Goal: Task Accomplishment & Management: Complete application form

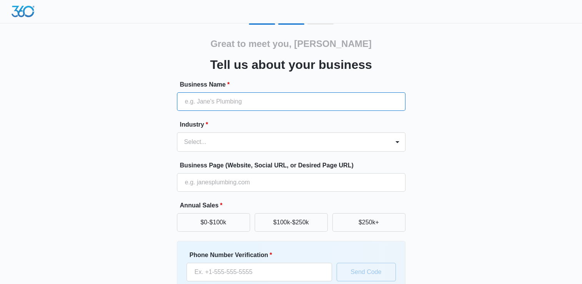
click at [286, 103] on input "Business Name *" at bounding box center [291, 101] width 229 height 18
type input "ANR Realty LLC"
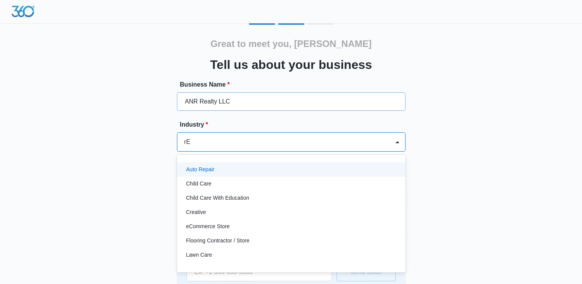
type input "r"
type input "rea"
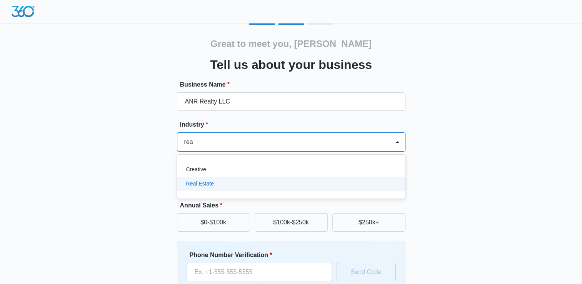
click at [206, 184] on p "Real Estate" at bounding box center [200, 184] width 28 height 8
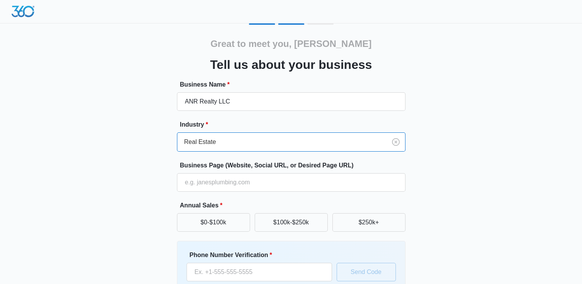
click at [119, 141] on div "Great to meet you, Ajay Tell us about your business Business Name * ANR Realty …" at bounding box center [291, 179] width 462 height 312
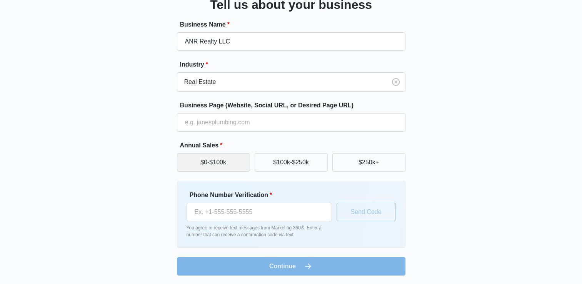
click at [220, 165] on button "$0-$100k" at bounding box center [213, 162] width 73 height 18
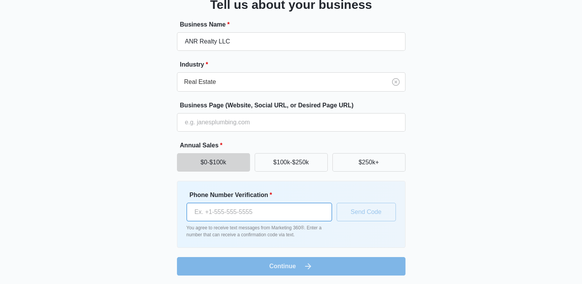
click at [238, 211] on input "Phone Number Verification *" at bounding box center [259, 212] width 145 height 18
type input "(281) 701-4782"
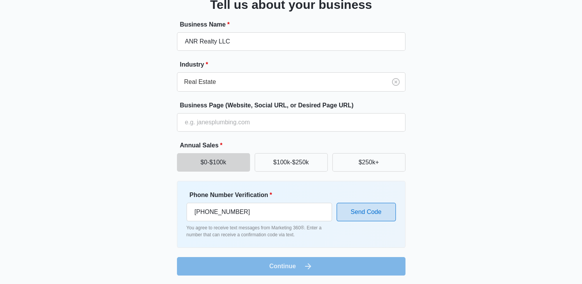
click at [377, 214] on button "Send Code" at bounding box center [366, 212] width 59 height 18
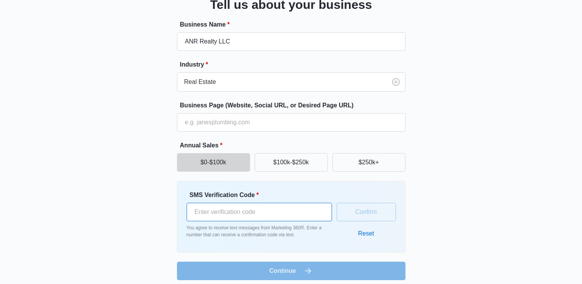
click at [303, 215] on input "SMS Verification Code *" at bounding box center [259, 212] width 145 height 18
type input "129741"
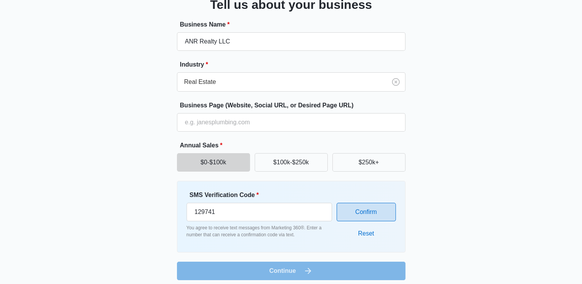
click at [366, 212] on button "Confirm" at bounding box center [366, 212] width 59 height 18
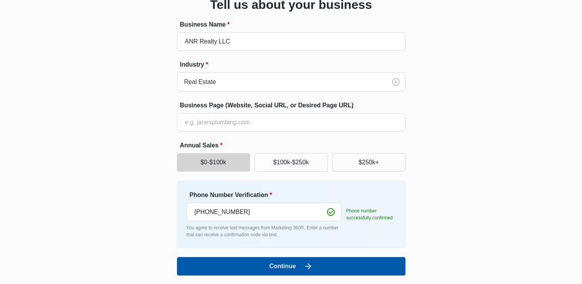
click at [313, 266] on button "Continue" at bounding box center [291, 266] width 229 height 18
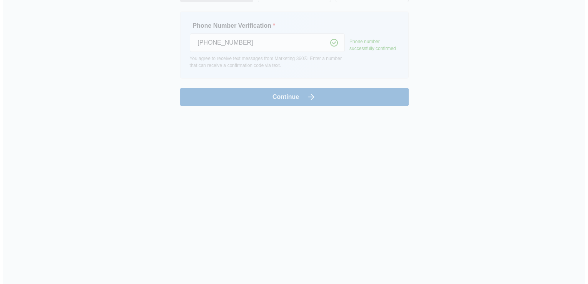
scroll to position [0, 0]
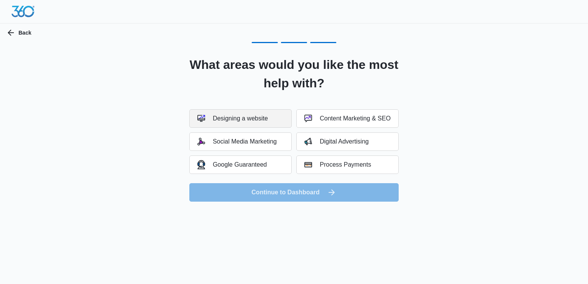
click at [254, 124] on button "Designing a website" at bounding box center [240, 118] width 102 height 18
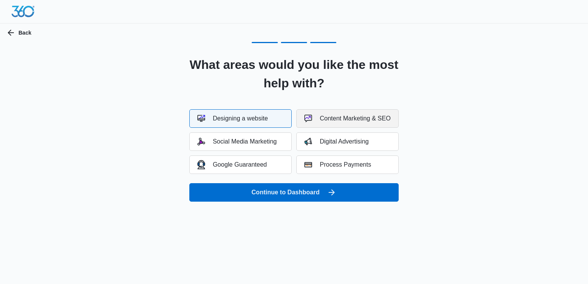
click at [323, 120] on div "Content Marketing & SEO" at bounding box center [347, 119] width 86 height 8
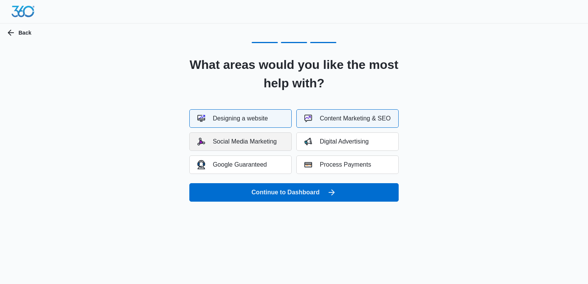
click at [265, 144] on div "Social Media Marketing" at bounding box center [236, 142] width 79 height 8
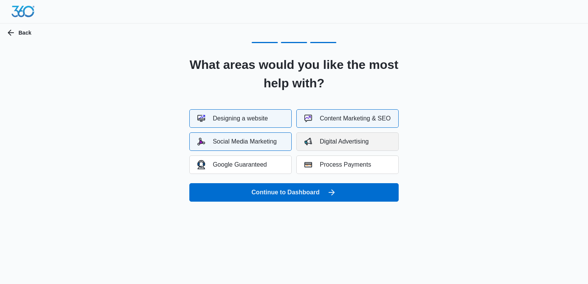
click at [311, 136] on button "Digital Advertising" at bounding box center [347, 141] width 102 height 18
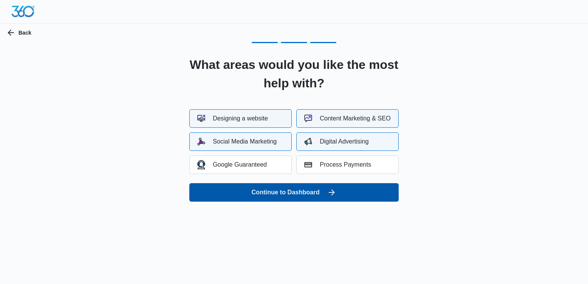
click at [299, 193] on button "Continue to Dashboard" at bounding box center [293, 192] width 209 height 18
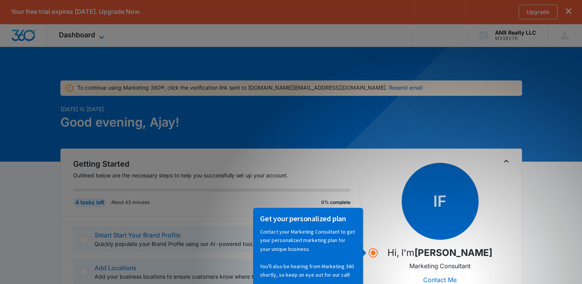
click at [100, 38] on icon at bounding box center [101, 37] width 9 height 9
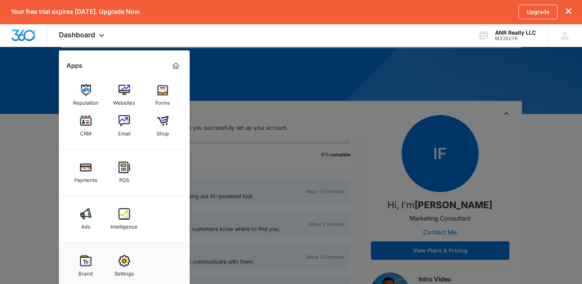
scroll to position [77, 0]
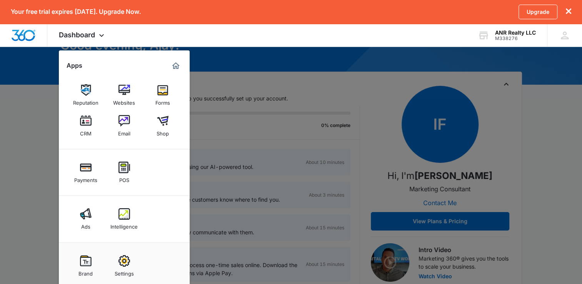
click at [30, 185] on div at bounding box center [291, 142] width 582 height 284
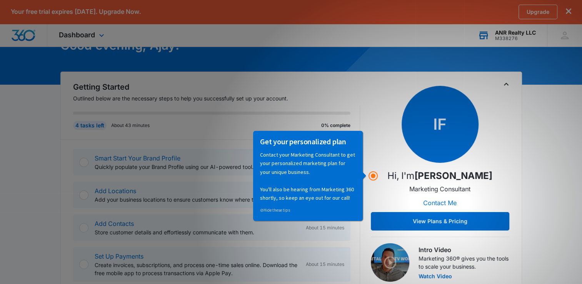
click at [525, 35] on div "ANR Realty LLC" at bounding box center [515, 33] width 41 height 6
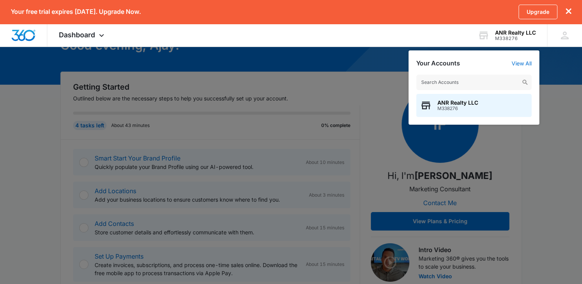
click at [42, 145] on div at bounding box center [291, 142] width 582 height 284
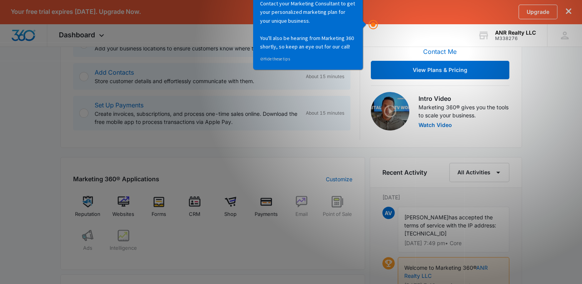
scroll to position [192, 0]
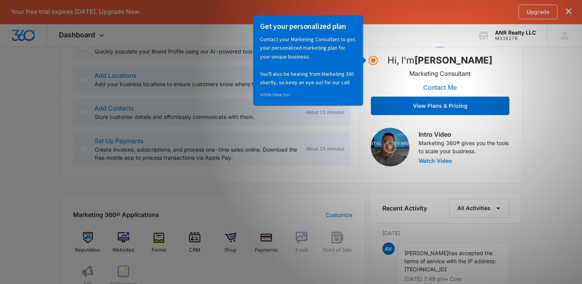
click at [428, 160] on button "Watch Video" at bounding box center [435, 160] width 33 height 5
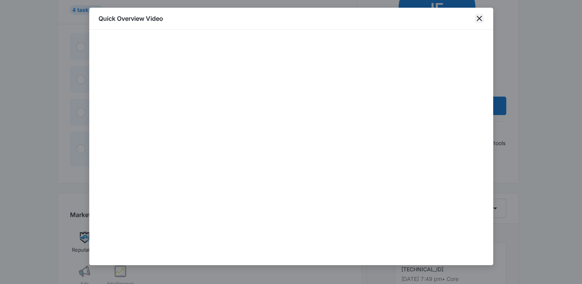
click at [480, 19] on icon "close" at bounding box center [479, 18] width 9 height 9
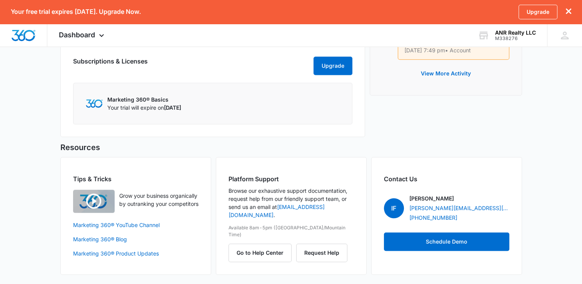
scroll to position [469, 0]
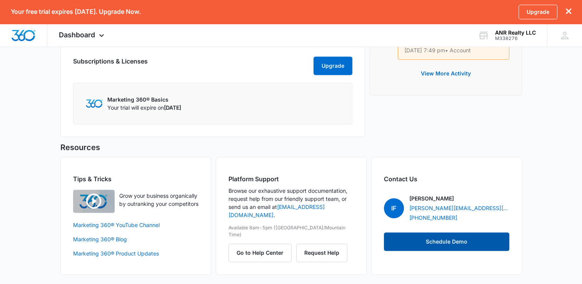
click at [448, 239] on button "Schedule Demo" at bounding box center [446, 241] width 125 height 18
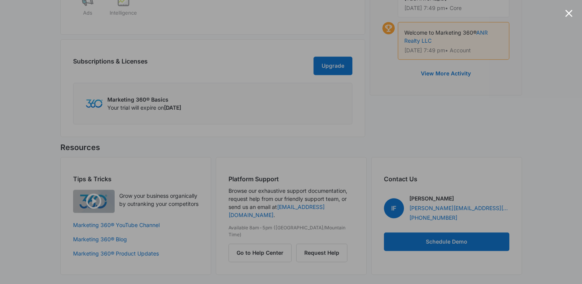
click at [546, 118] on div at bounding box center [291, 142] width 582 height 284
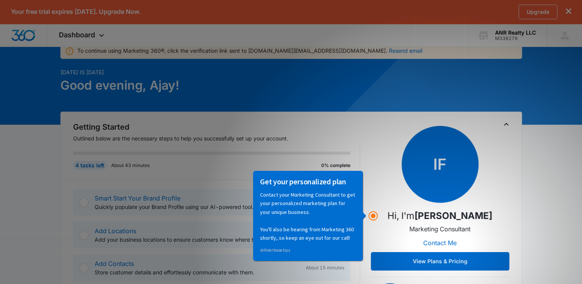
scroll to position [0, 0]
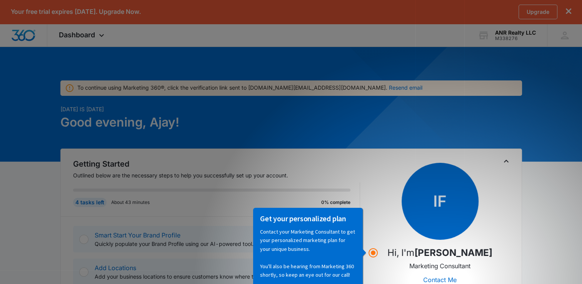
click at [566, 13] on icon "dismiss this dialog" at bounding box center [568, 10] width 5 height 5
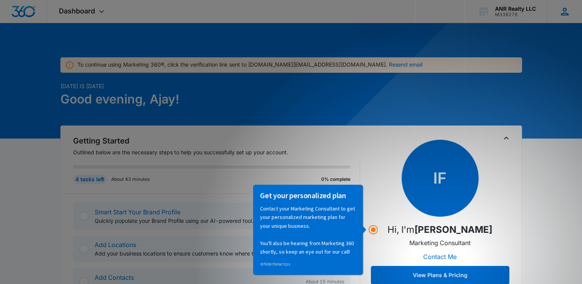
click at [561, 13] on icon at bounding box center [565, 12] width 8 height 8
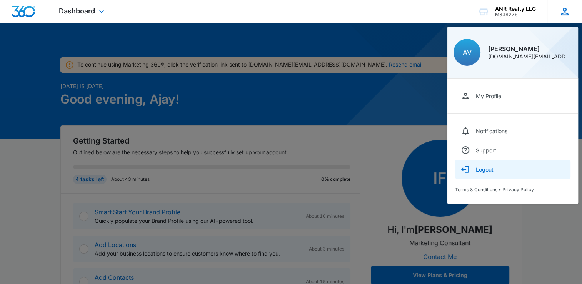
click at [480, 170] on div "Logout" at bounding box center [485, 169] width 18 height 7
